Goal: Transaction & Acquisition: Download file/media

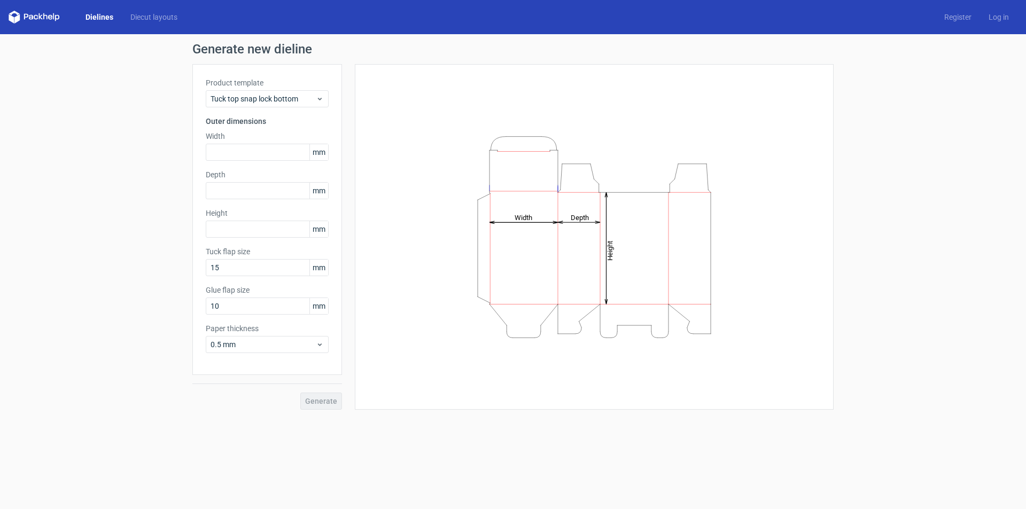
click at [281, 108] on div "Product template Tuck top snap lock bottom Outer dimensions Width mm Depth mm H…" at bounding box center [267, 219] width 150 height 311
click at [281, 105] on div "Tuck top snap lock bottom" at bounding box center [267, 98] width 123 height 17
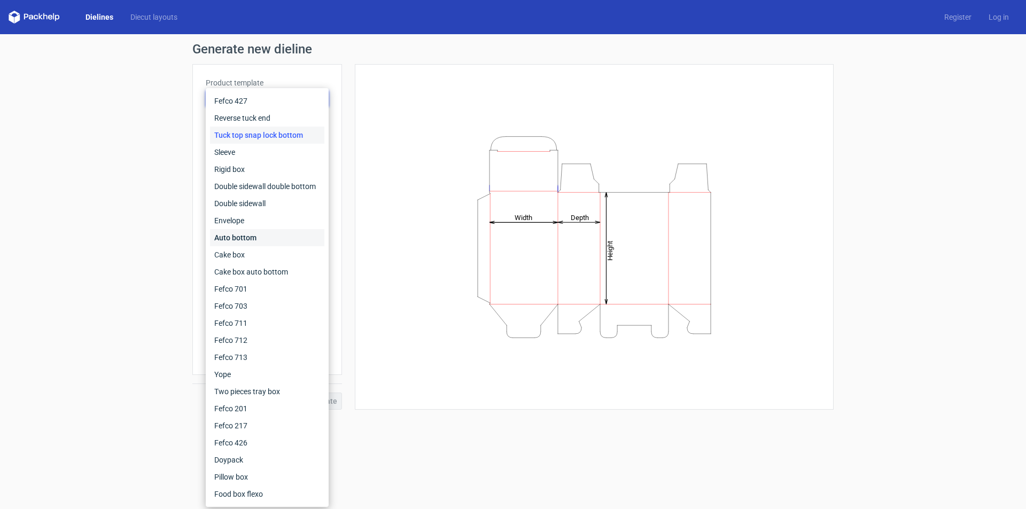
click at [255, 232] on div "Auto bottom" at bounding box center [267, 237] width 114 height 17
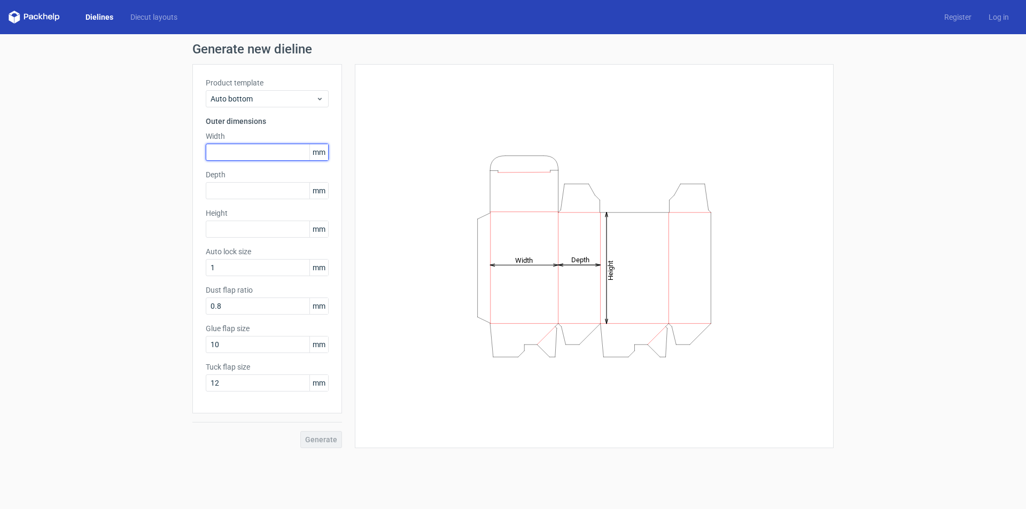
click at [243, 150] on input "text" at bounding box center [267, 152] width 123 height 17
type input "101"
click at [235, 189] on input "text" at bounding box center [267, 190] width 123 height 17
type input "65"
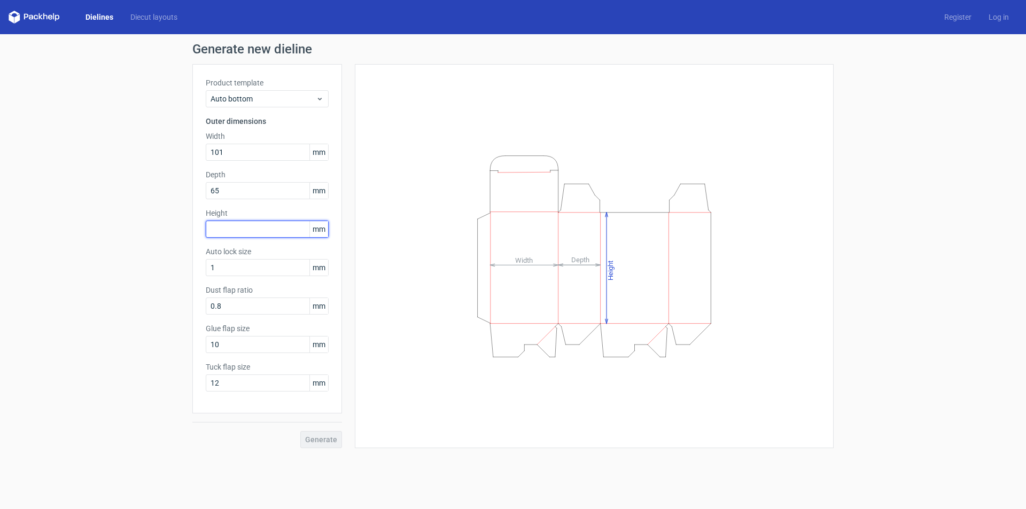
click at [234, 221] on input "text" at bounding box center [267, 229] width 123 height 17
type input "67"
click at [243, 264] on input "1" at bounding box center [267, 267] width 123 height 17
click at [326, 444] on button "Generate" at bounding box center [321, 439] width 42 height 17
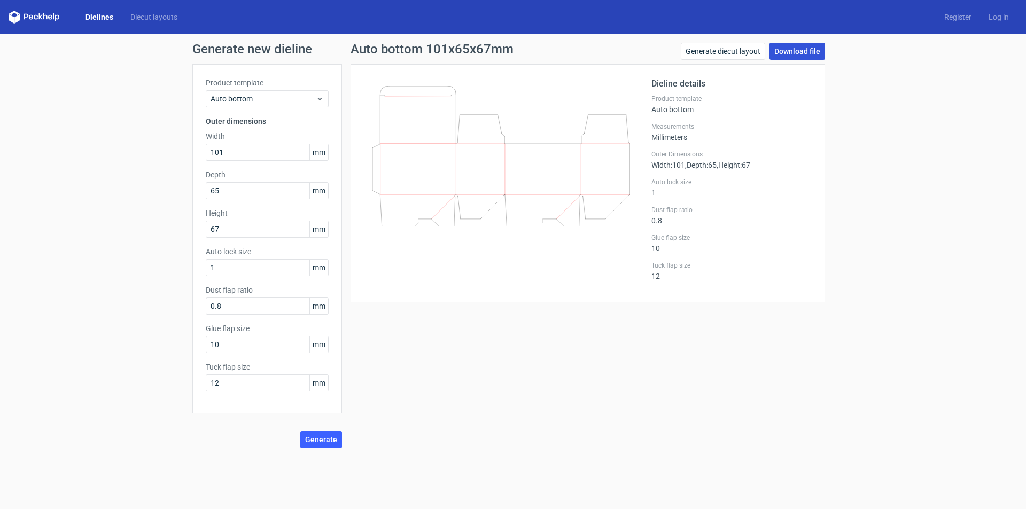
click at [773, 50] on link "Download file" at bounding box center [797, 51] width 56 height 17
drag, startPoint x: 235, startPoint y: 153, endPoint x: 188, endPoint y: 160, distance: 47.5
click at [193, 158] on div "Product template Auto bottom Outer dimensions Width 101 mm Depth 65 mm Height 6…" at bounding box center [267, 238] width 150 height 349
type input "67"
drag, startPoint x: 232, startPoint y: 190, endPoint x: 213, endPoint y: 193, distance: 19.6
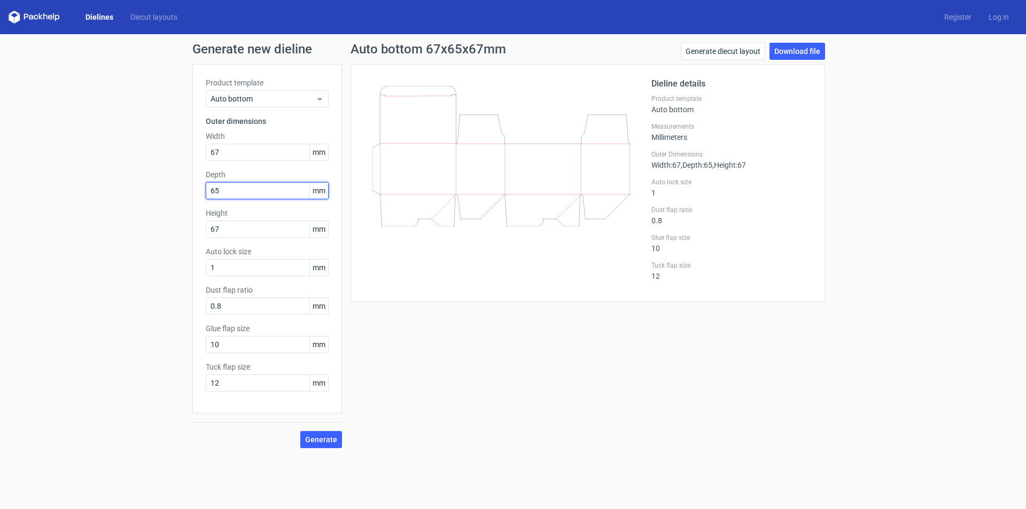
click at [213, 193] on input "65" at bounding box center [267, 190] width 123 height 17
drag, startPoint x: 219, startPoint y: 191, endPoint x: 192, endPoint y: 196, distance: 27.1
click at [193, 196] on div "Product template Auto bottom Outer dimensions Width 67 mm Depth 66 mm Height 67…" at bounding box center [267, 238] width 150 height 349
drag, startPoint x: 228, startPoint y: 228, endPoint x: 190, endPoint y: 259, distance: 49.0
click at [192, 257] on div "Generate new dieline Product template Auto bottom Outer dimensions Width 67 mm …" at bounding box center [513, 245] width 1026 height 423
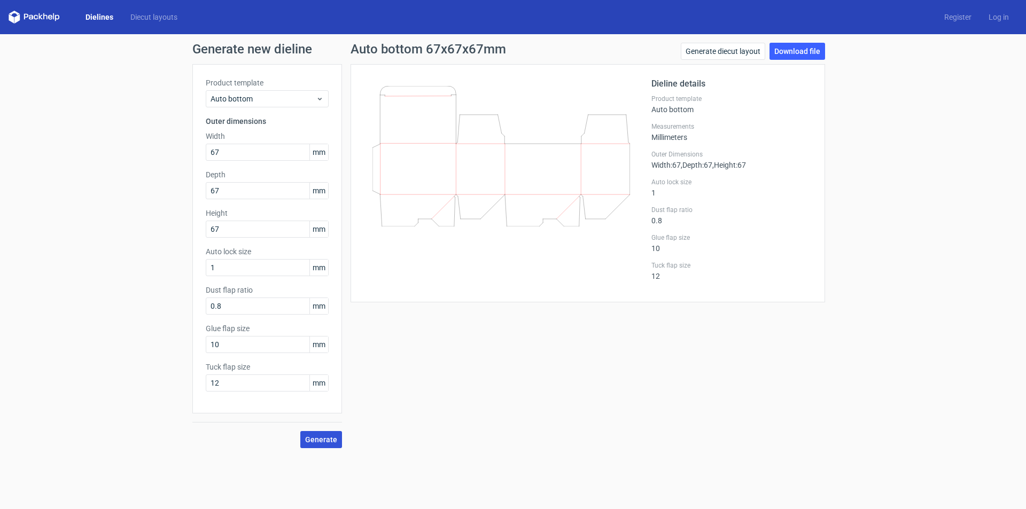
click at [324, 438] on span "Generate" at bounding box center [321, 439] width 32 height 7
drag, startPoint x: 219, startPoint y: 193, endPoint x: 176, endPoint y: 268, distance: 85.9
click at [202, 205] on div "Product template Auto bottom Outer dimensions Width 67 mm Depth 67 mm Height 67…" at bounding box center [267, 238] width 150 height 349
type input "40"
click at [235, 225] on input "67" at bounding box center [267, 229] width 123 height 17
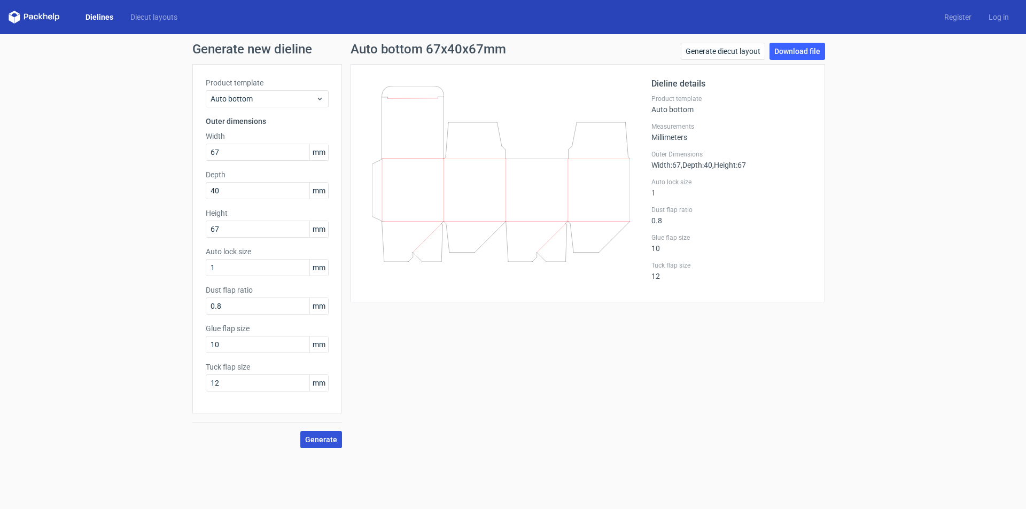
click at [322, 441] on span "Generate" at bounding box center [321, 439] width 32 height 7
click at [780, 54] on link "Download file" at bounding box center [797, 51] width 56 height 17
